Goal: Information Seeking & Learning: Find specific fact

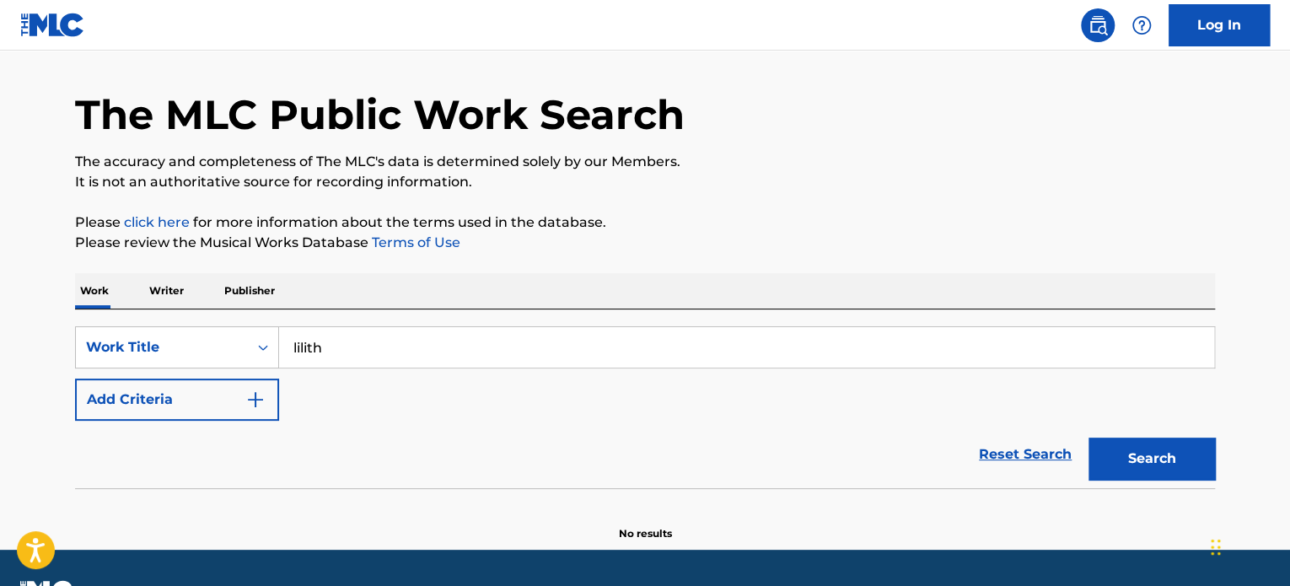
click at [205, 406] on button "Add Criteria" at bounding box center [177, 399] width 204 height 42
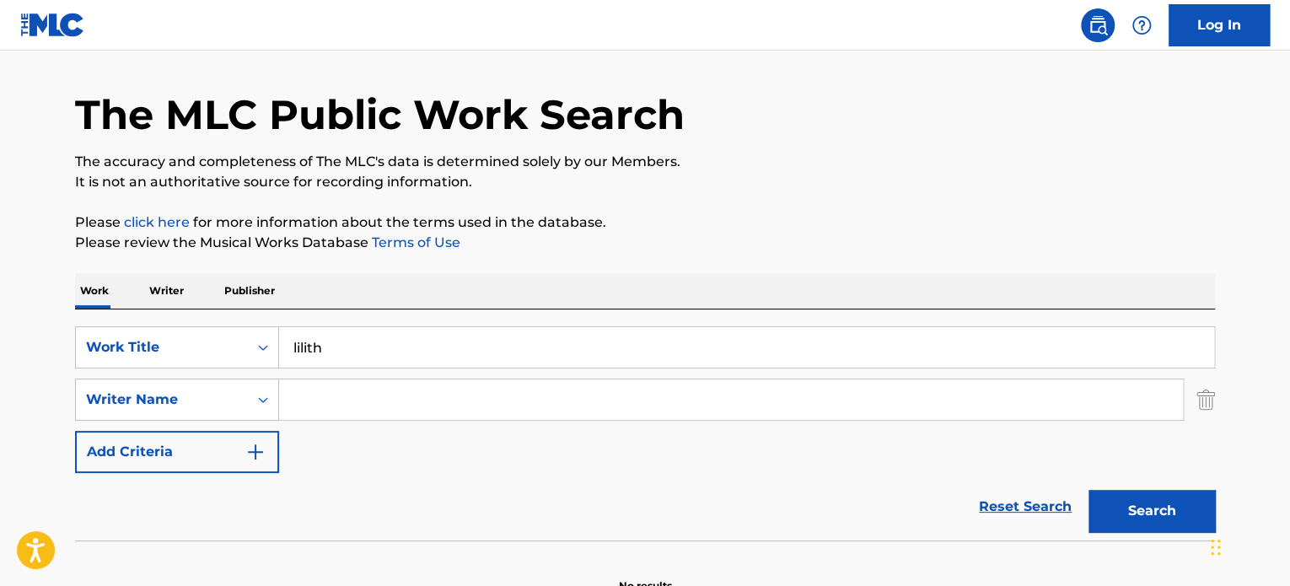
paste input "THE [PERSON_NAME] BEAT COMPANY"
click at [535, 418] on input "THE [PERSON_NAME] BEAT COMPANY" at bounding box center [731, 399] width 904 height 40
type input "THE [PERSON_NAME] BEAT COMPANY"
click at [1136, 513] on button "Search" at bounding box center [1151, 511] width 126 height 42
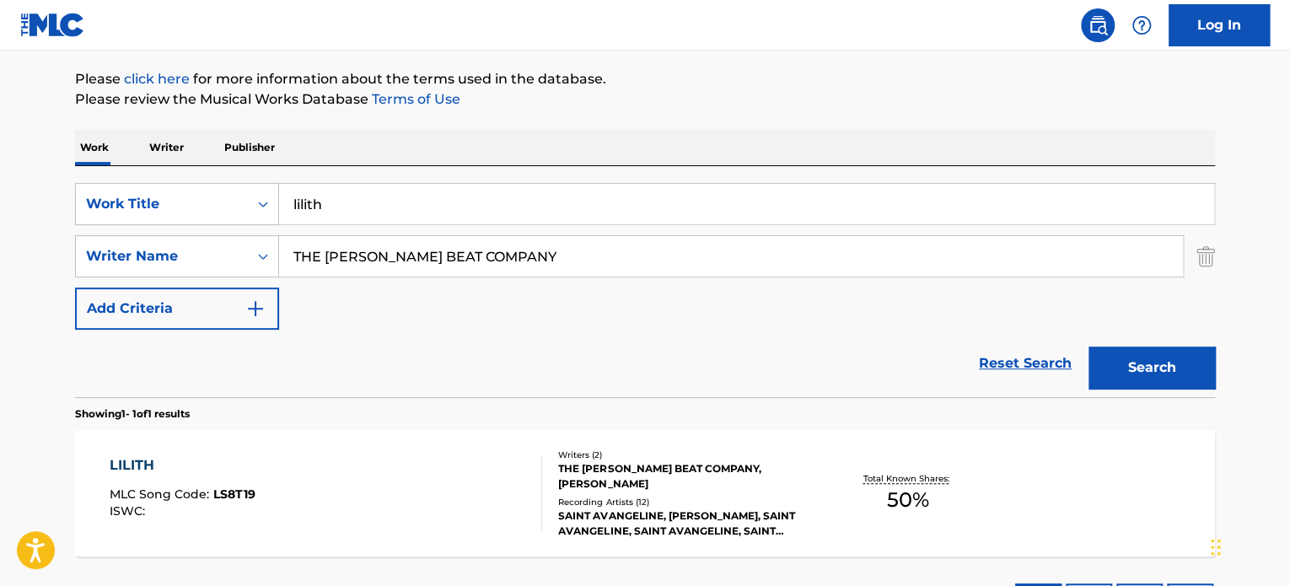
scroll to position [217, 0]
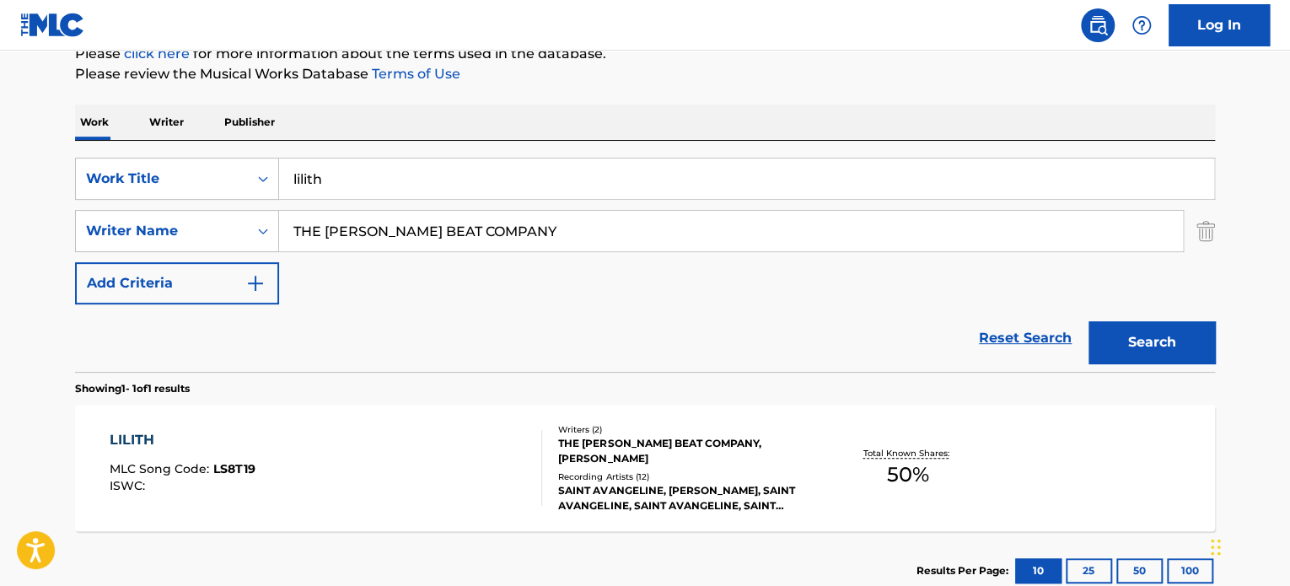
click at [726, 450] on div "THE [PERSON_NAME] BEAT COMPANY, [PERSON_NAME]" at bounding box center [685, 451] width 255 height 30
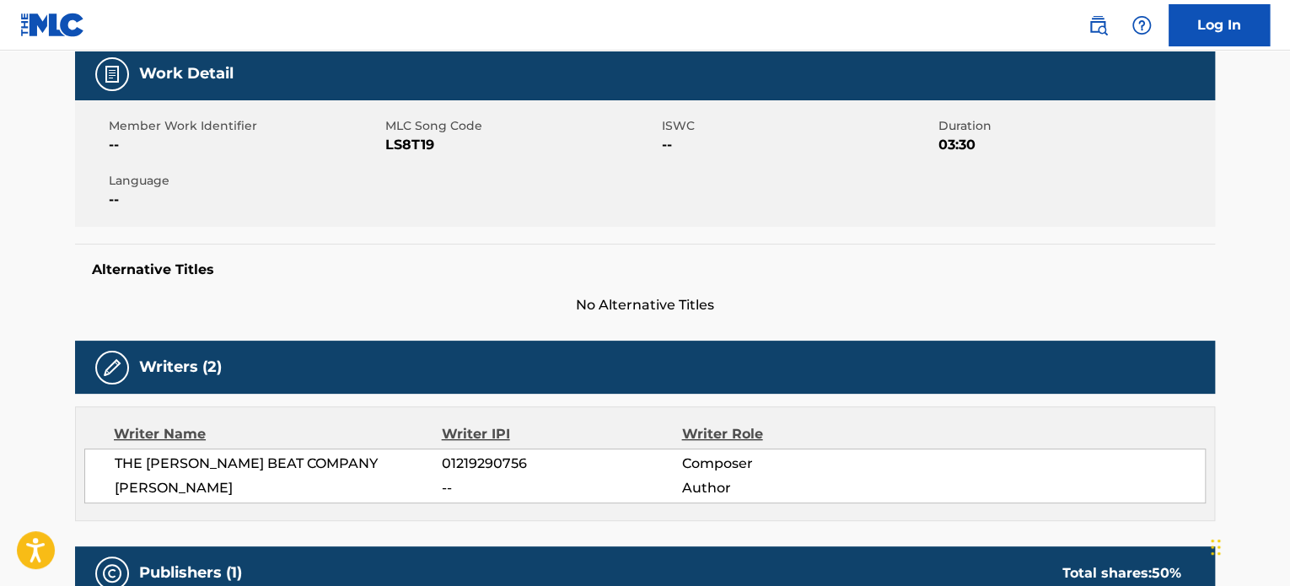
scroll to position [337, 0]
